Goal: Task Accomplishment & Management: Manage account settings

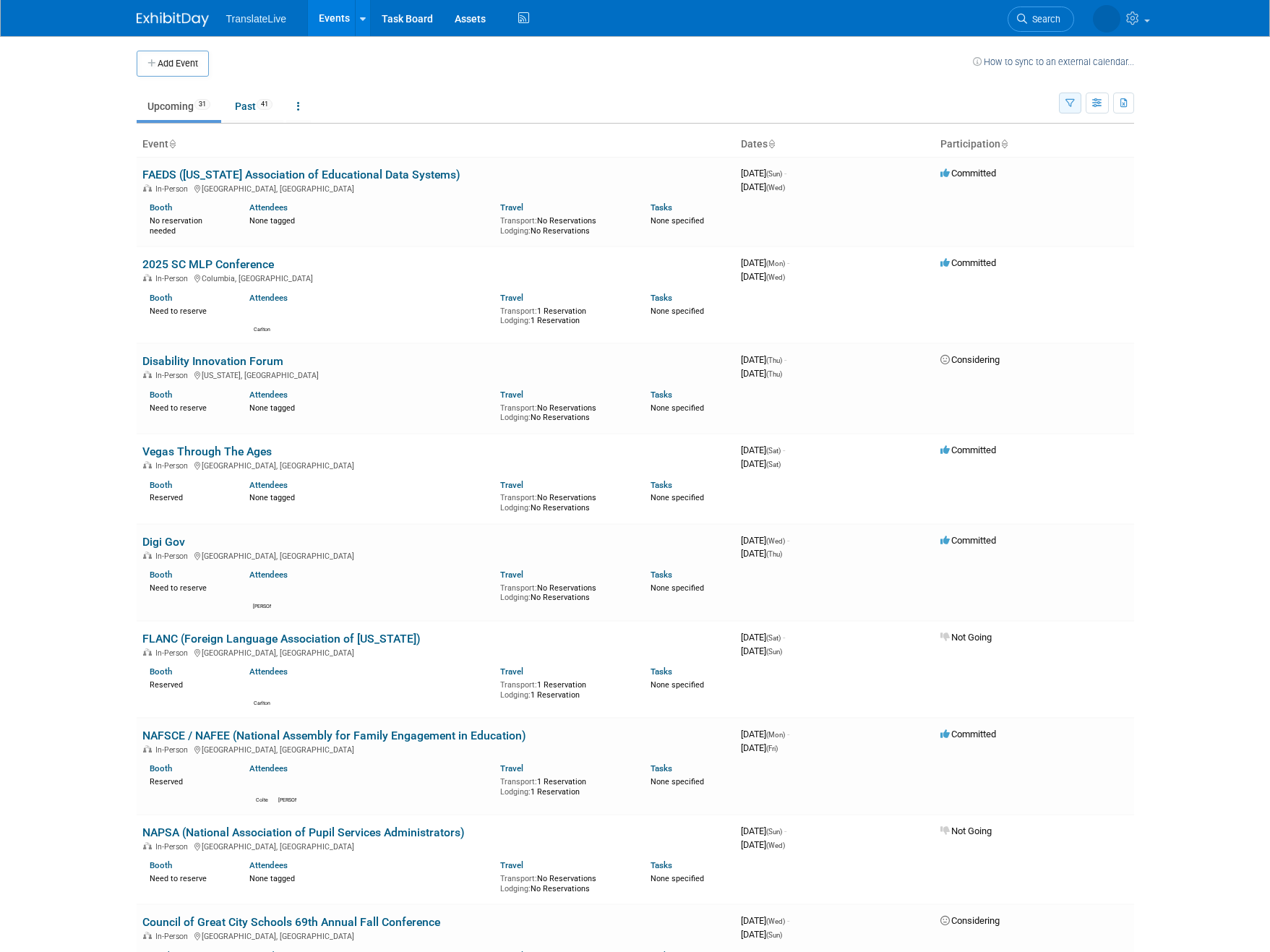
click at [1061, 99] on button "button" at bounding box center [1070, 103] width 22 height 21
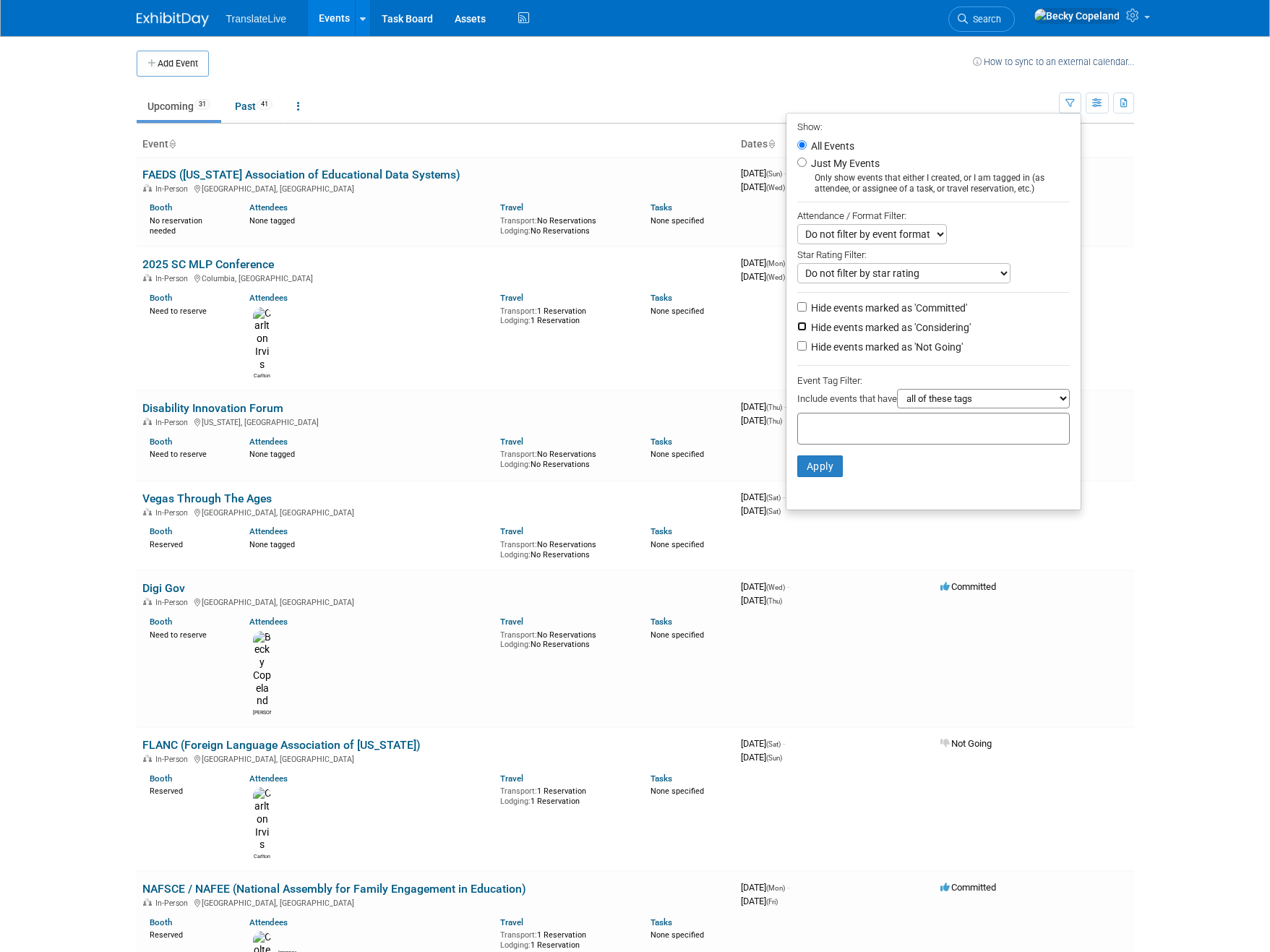
click at [797, 328] on input "Hide events marked as 'Considering'" at bounding box center [802, 326] width 10 height 10
checkbox input "true"
click at [797, 348] on input "Hide events marked as 'Not Going'" at bounding box center [802, 345] width 10 height 10
checkbox input "true"
click at [809, 469] on button "Apply" at bounding box center [820, 466] width 47 height 22
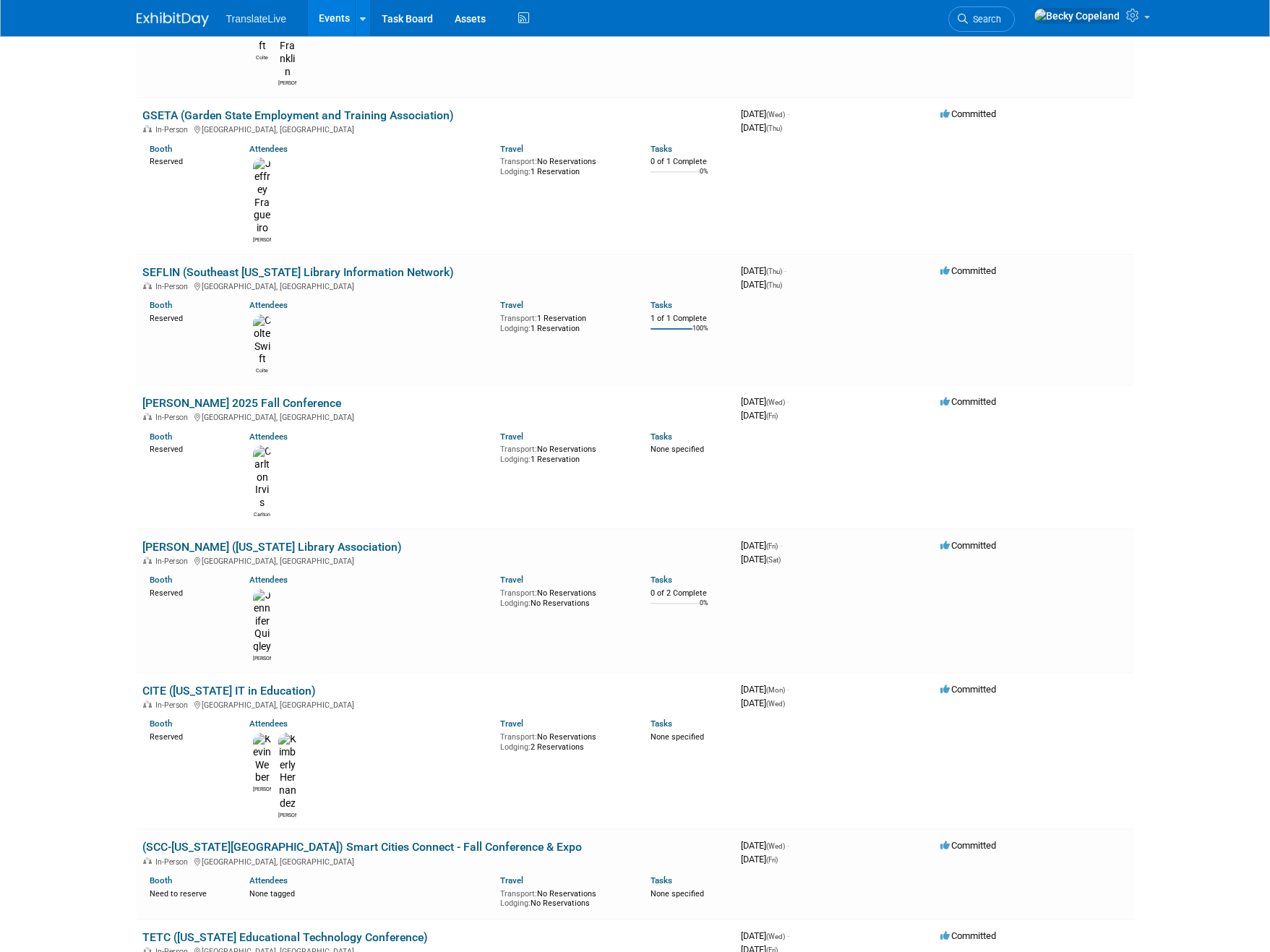
scroll to position [730, 0]
